Goal: Find contact information: Find contact information

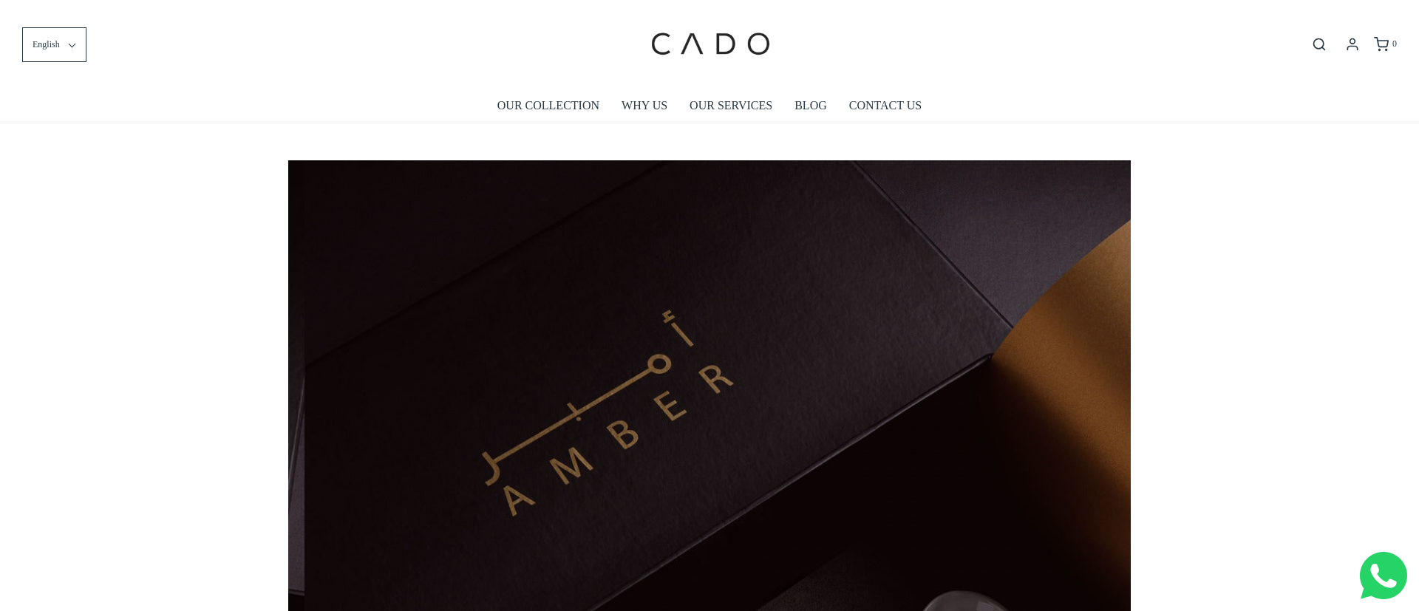
scroll to position [0, 843]
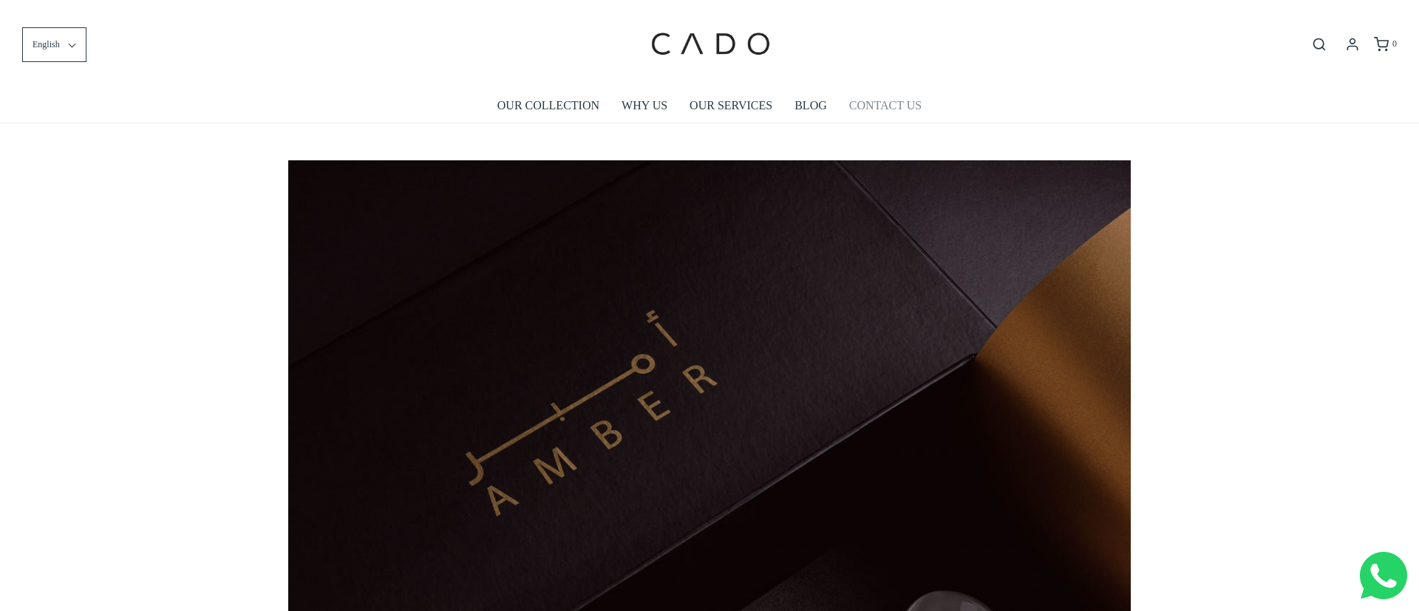
click at [895, 100] on link "CONTACT US" at bounding box center [885, 106] width 72 height 34
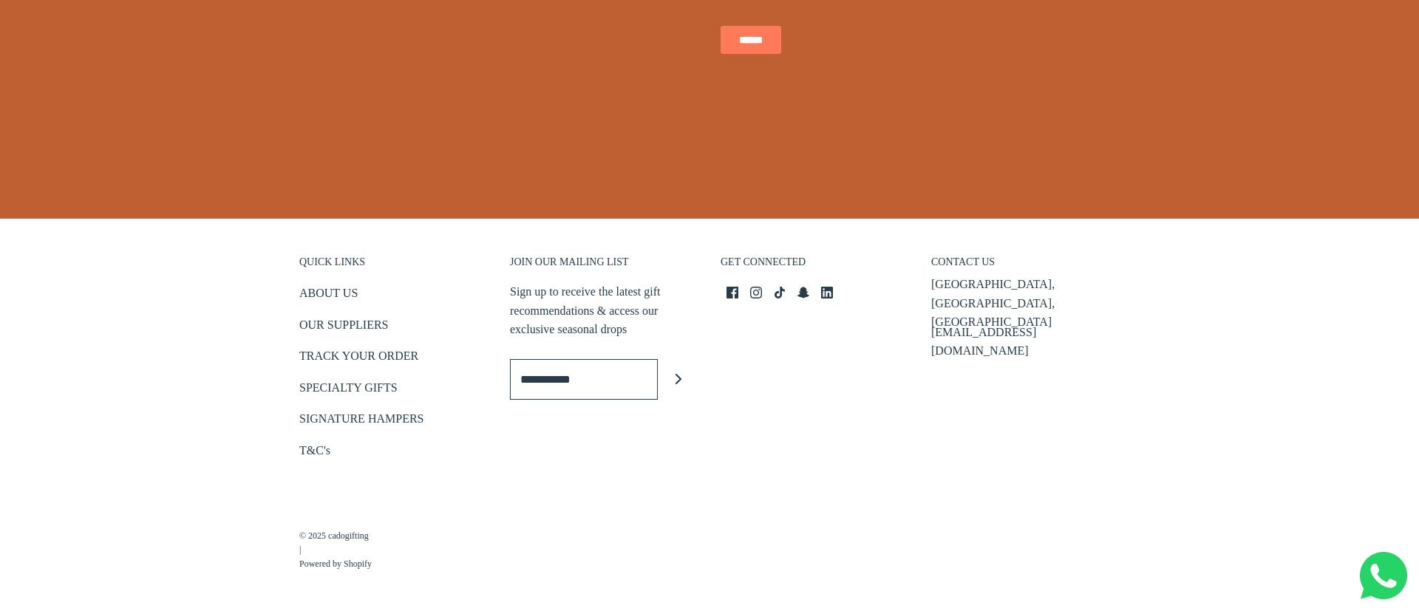
scroll to position [608, 0]
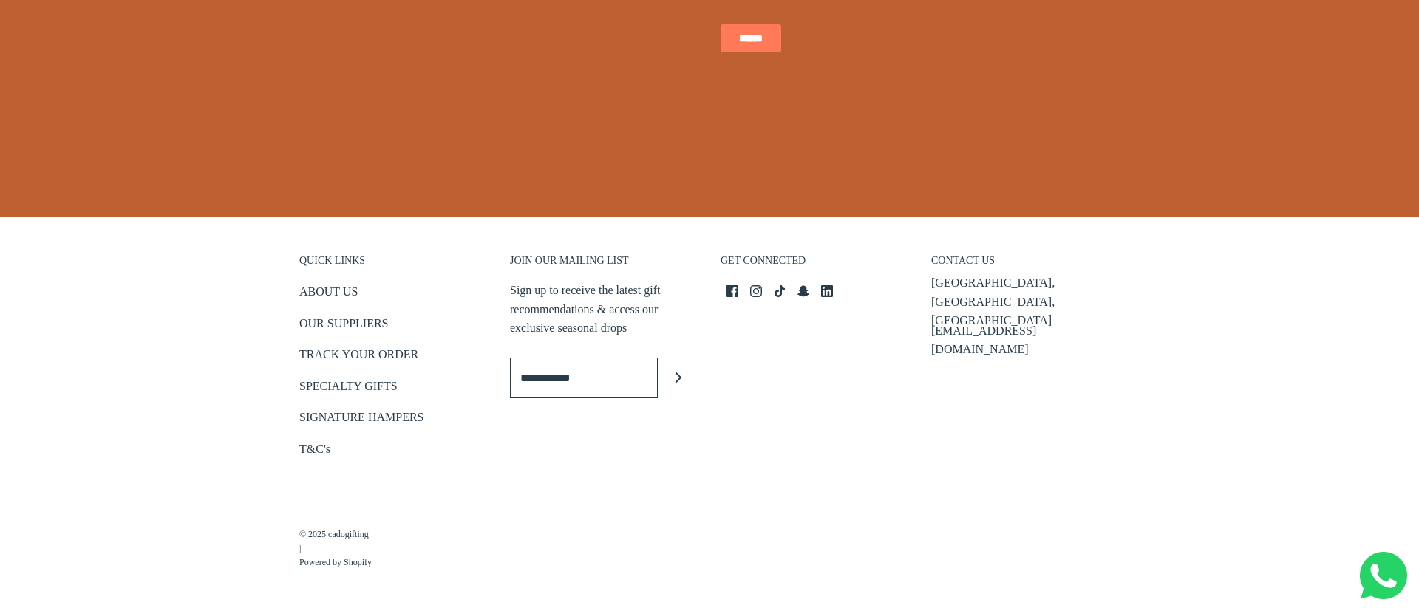
drag, startPoint x: 349, startPoint y: 288, endPoint x: 455, endPoint y: 284, distance: 105.8
click at [349, 288] on link "ABOUT US" at bounding box center [328, 294] width 58 height 24
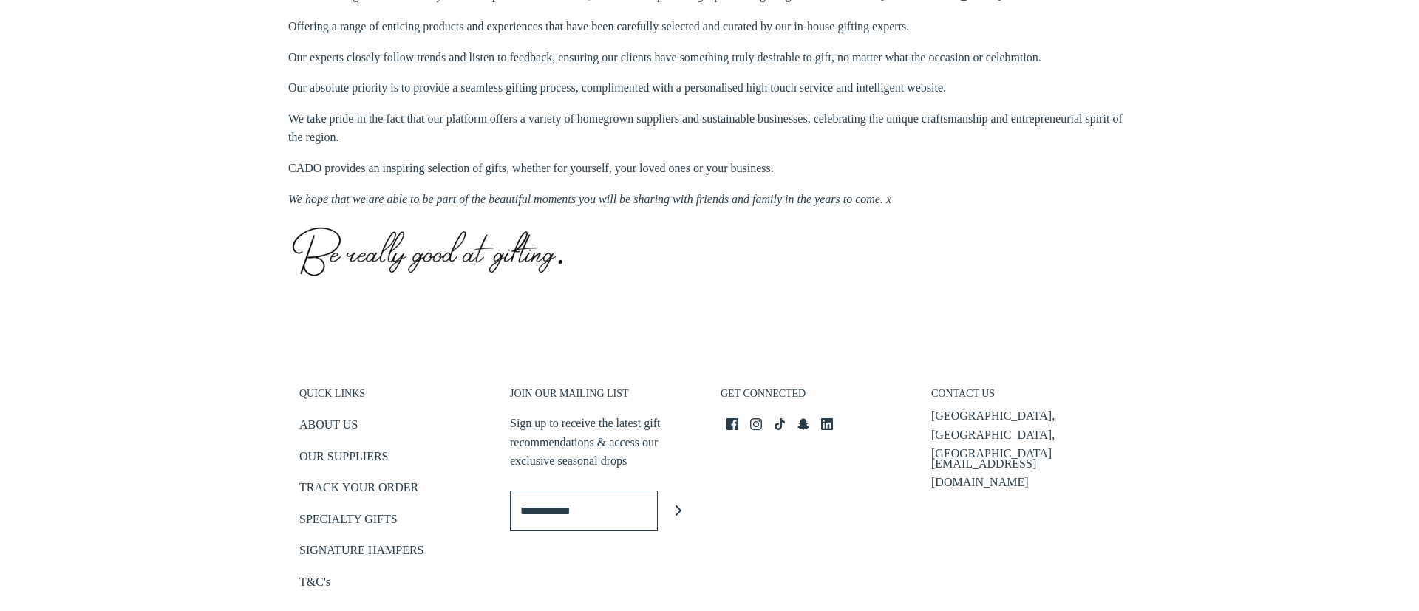
scroll to position [761, 0]
